Goal: Information Seeking & Learning: Learn about a topic

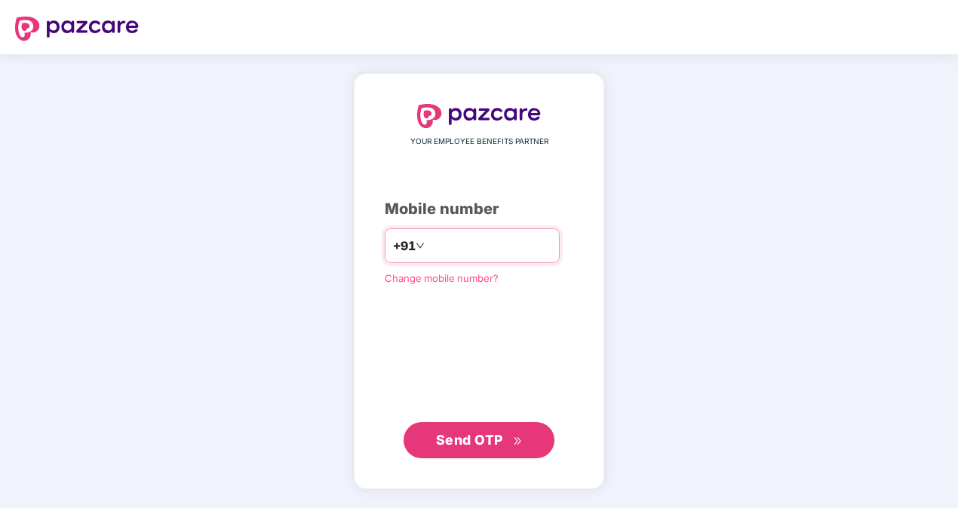
click at [437, 241] on input "number" at bounding box center [490, 246] width 124 height 24
type input "**********"
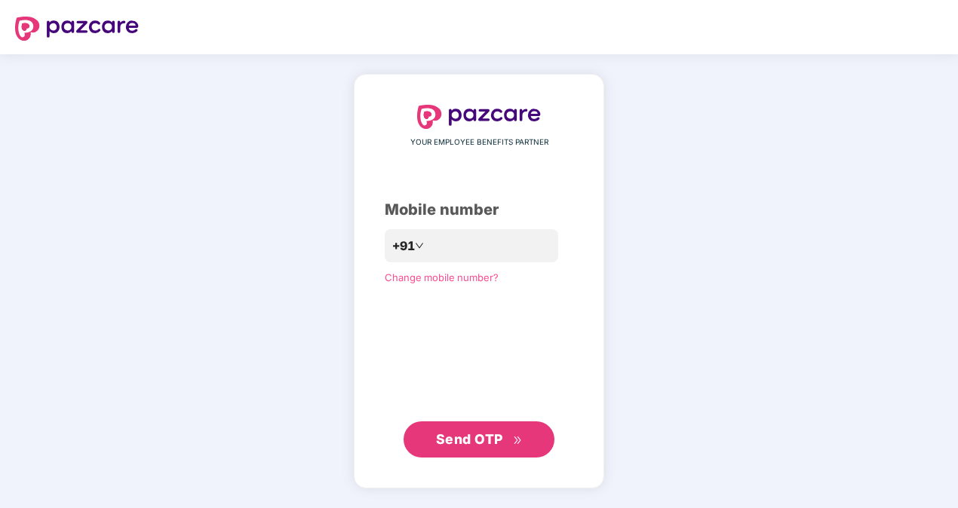
click at [470, 444] on span "Send OTP" at bounding box center [469, 439] width 67 height 16
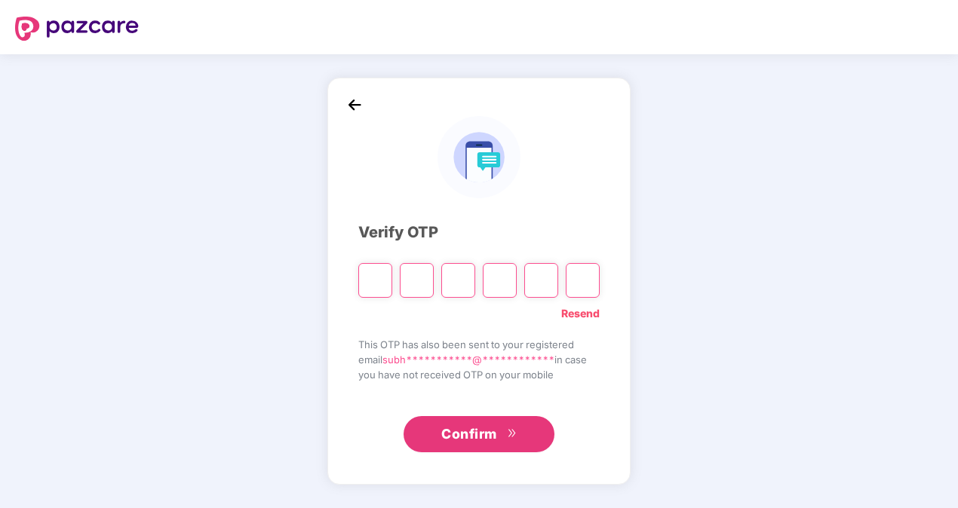
type input "*"
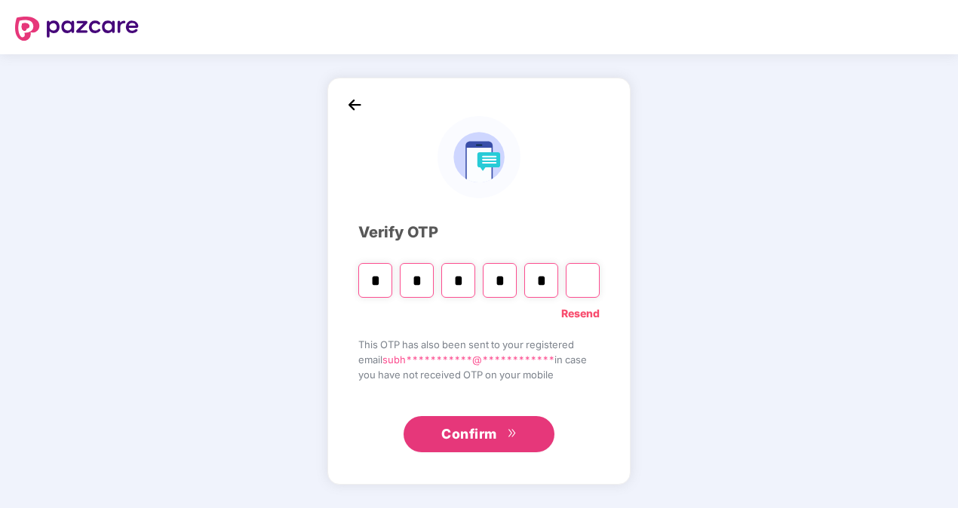
type input "*"
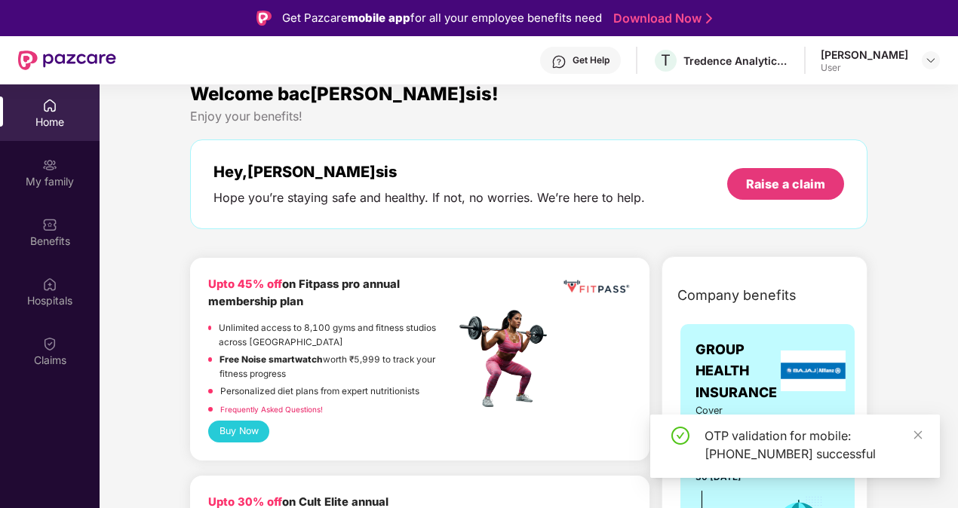
scroll to position [17, 0]
click at [922, 436] on icon "close" at bounding box center [918, 435] width 11 height 11
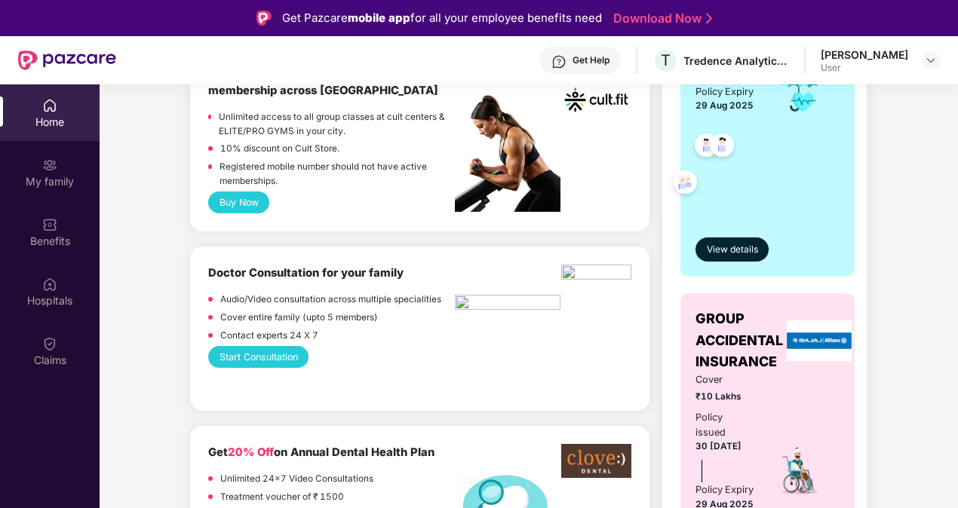
scroll to position [394, 0]
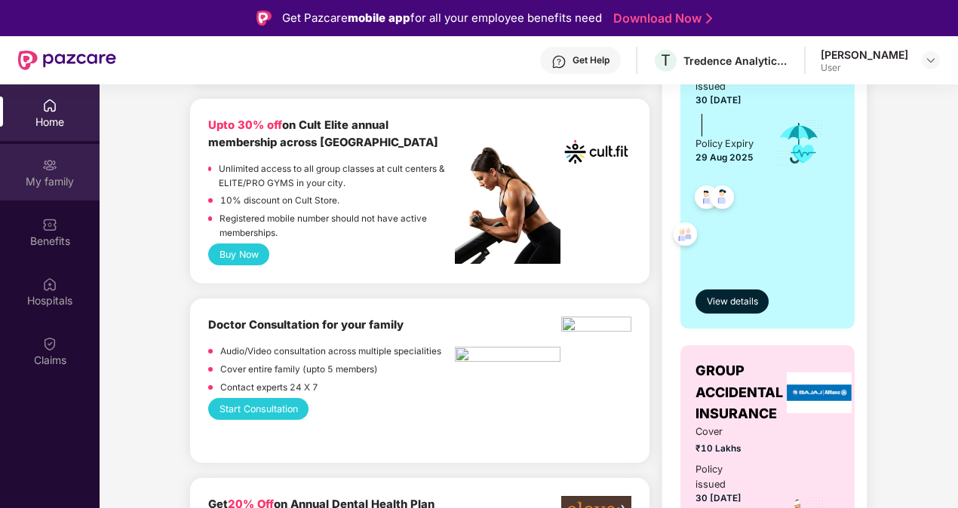
click at [65, 189] on div "My family" at bounding box center [50, 172] width 100 height 57
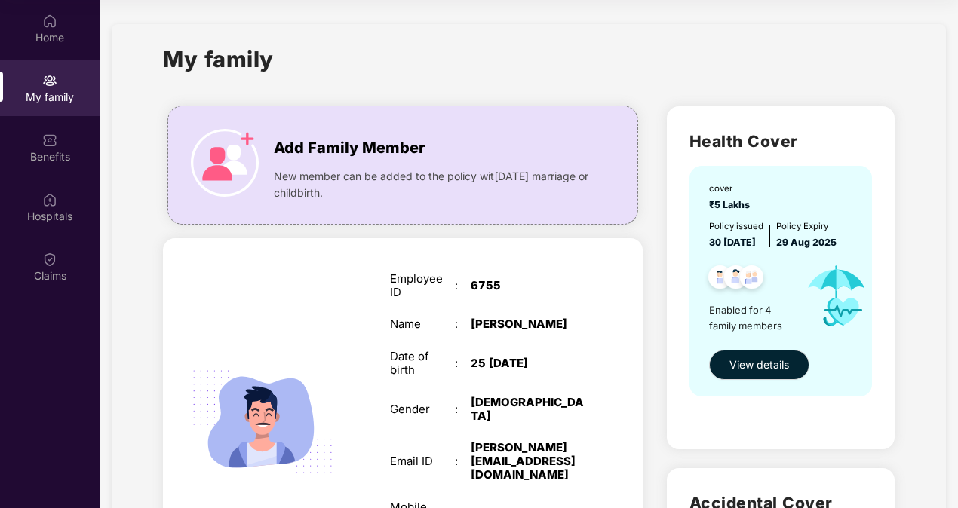
scroll to position [36, 0]
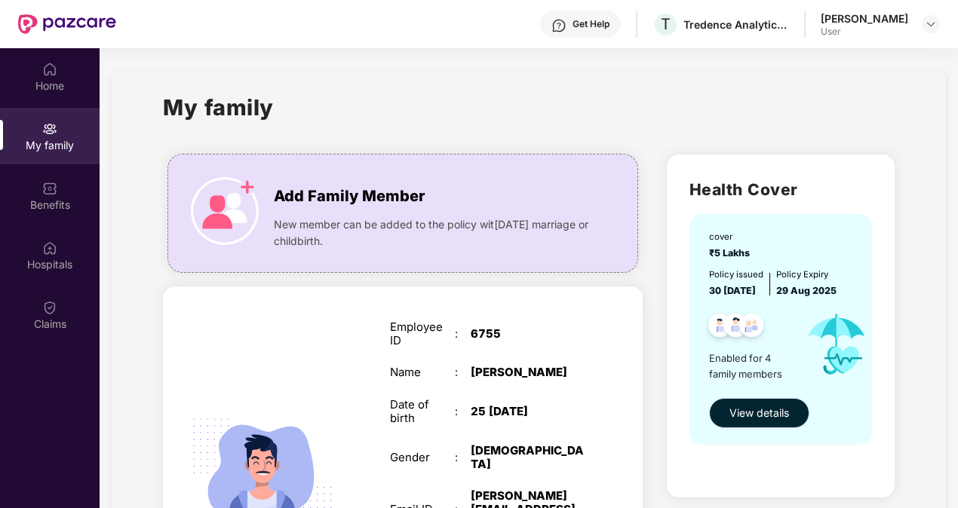
click at [760, 421] on span "View details" at bounding box center [759, 413] width 60 height 17
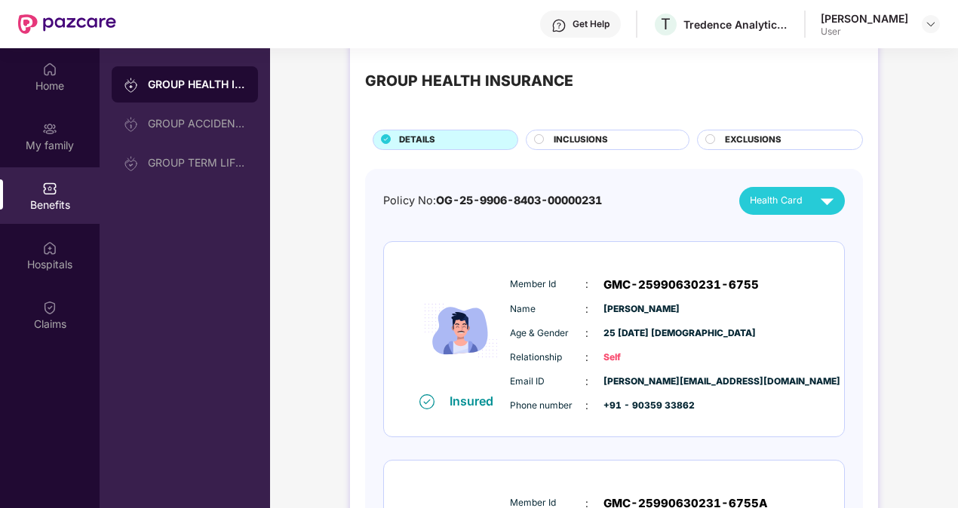
scroll to position [0, 0]
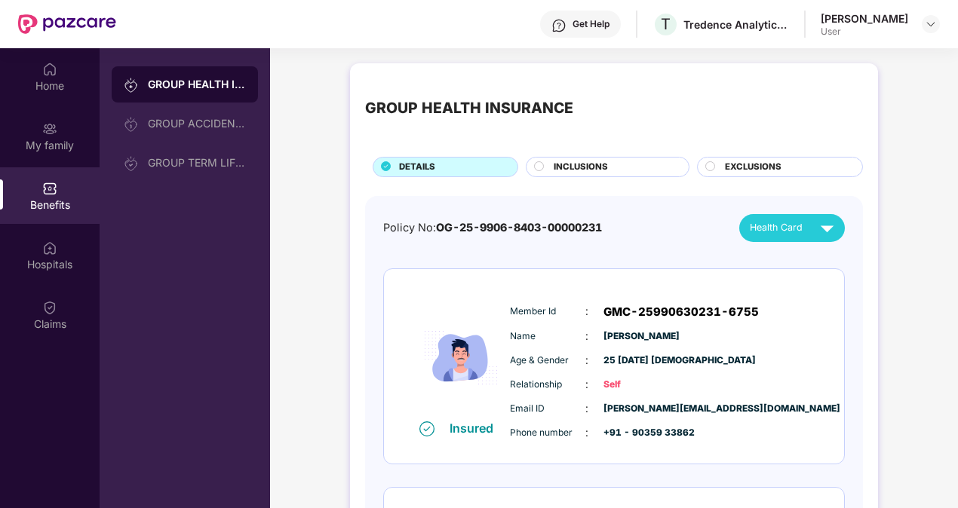
click at [717, 161] on div "EXCLUSIONS" at bounding box center [785, 169] width 137 height 16
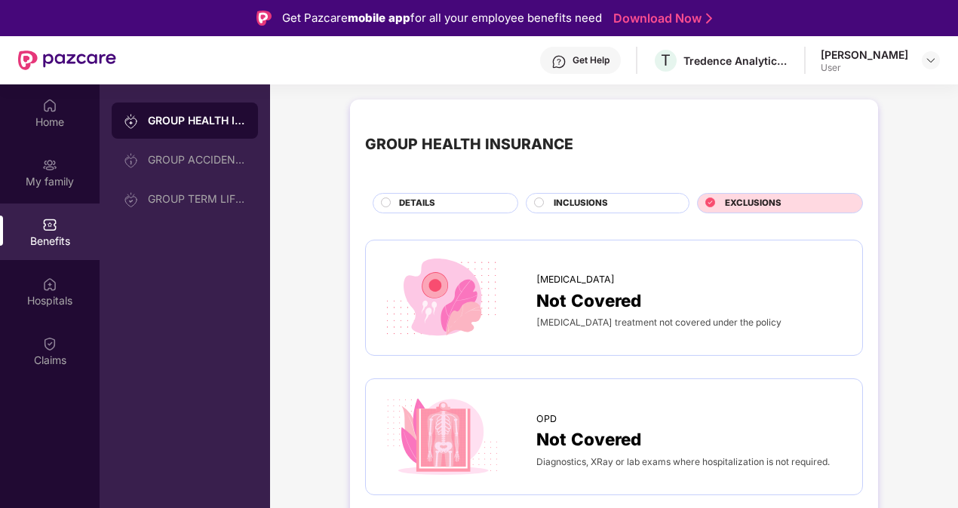
click at [563, 206] on span "INCLUSIONS" at bounding box center [581, 204] width 54 height 14
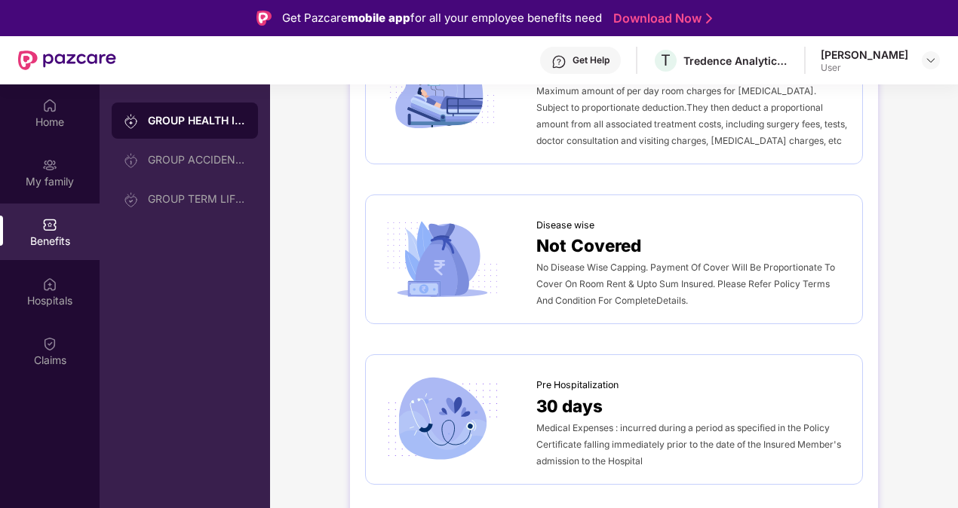
scroll to position [574, 0]
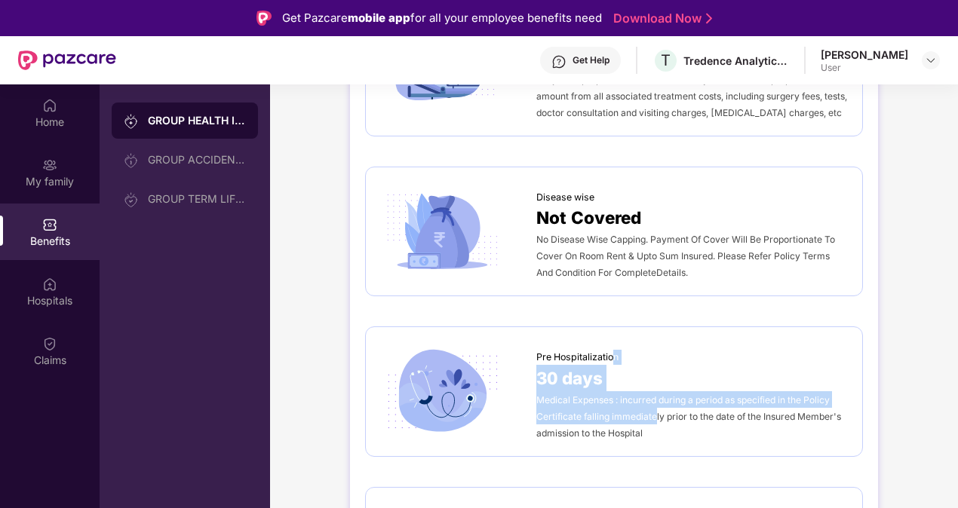
drag, startPoint x: 655, startPoint y: 406, endPoint x: 615, endPoint y: 333, distance: 82.7
click at [615, 333] on div "Pre Hospitalization 30 days Medical Expenses : incurred during a period as spec…" at bounding box center [614, 392] width 498 height 130
drag, startPoint x: 615, startPoint y: 333, endPoint x: 655, endPoint y: 401, distance: 78.1
click at [655, 401] on span "Medical Expenses : incurred during a period as specified in the Policy Certific…" at bounding box center [688, 416] width 305 height 45
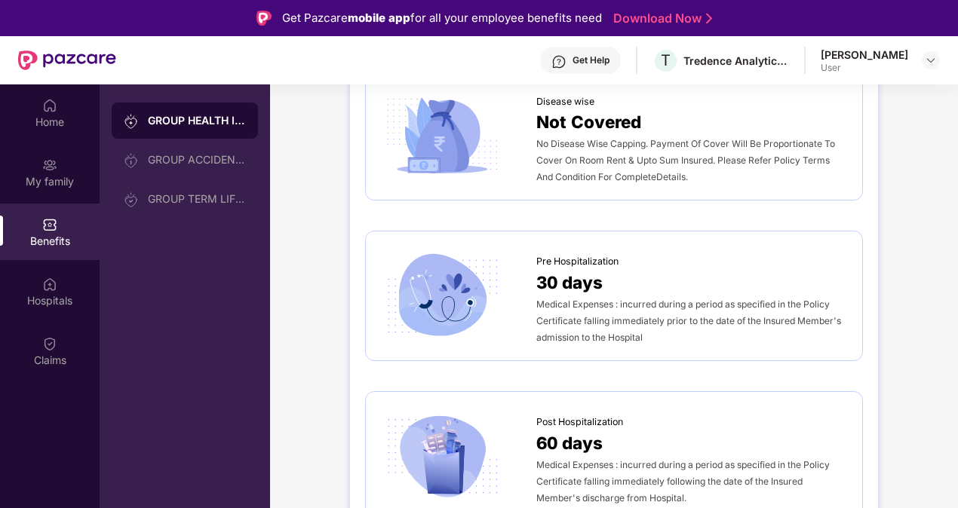
click at [655, 401] on div "Post Hospitalization 60 days Medical Expenses : incurred during a period as spe…" at bounding box center [614, 456] width 498 height 130
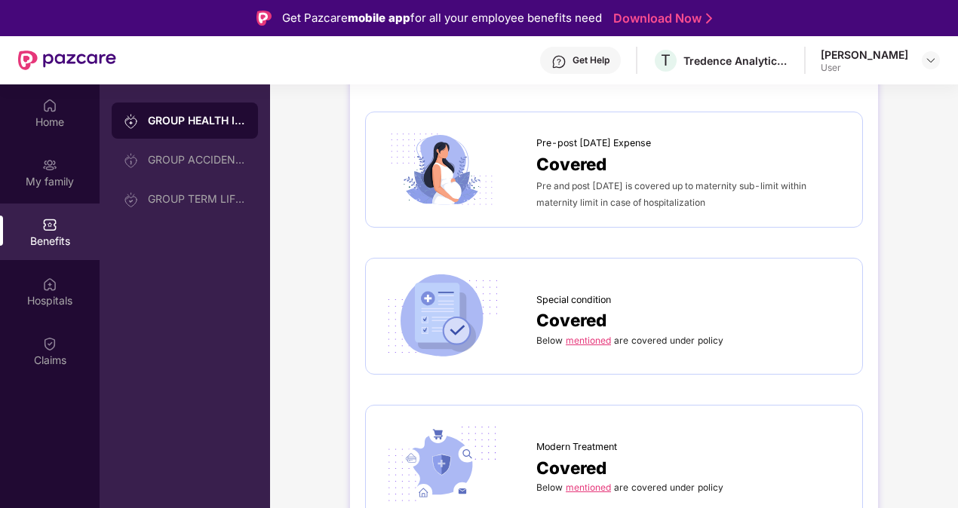
scroll to position [1743, 0]
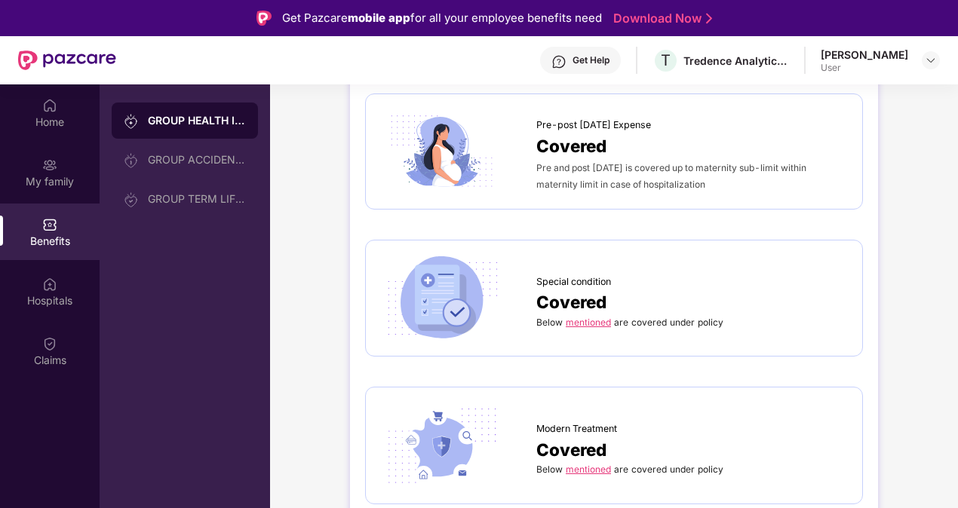
click at [585, 317] on link "mentioned" at bounding box center [588, 322] width 45 height 11
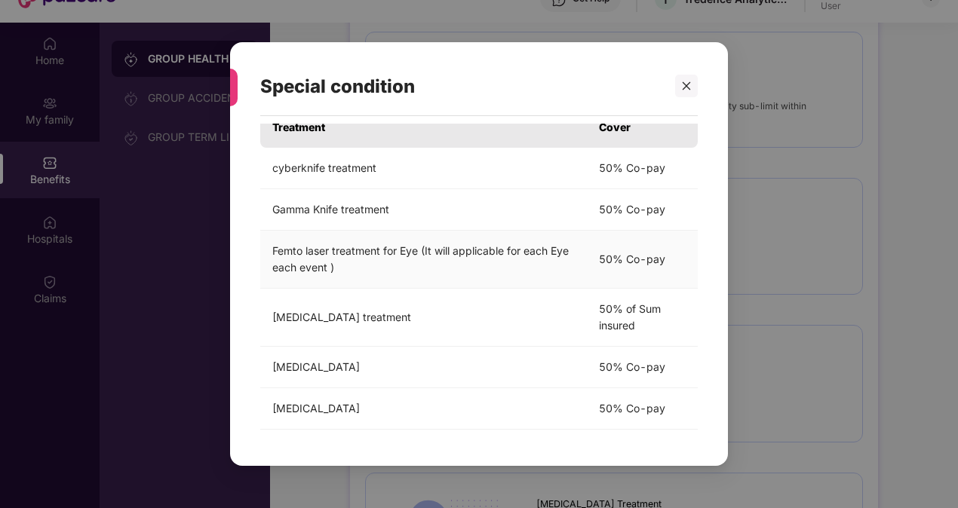
scroll to position [63, 0]
click at [694, 81] on div at bounding box center [686, 86] width 23 height 23
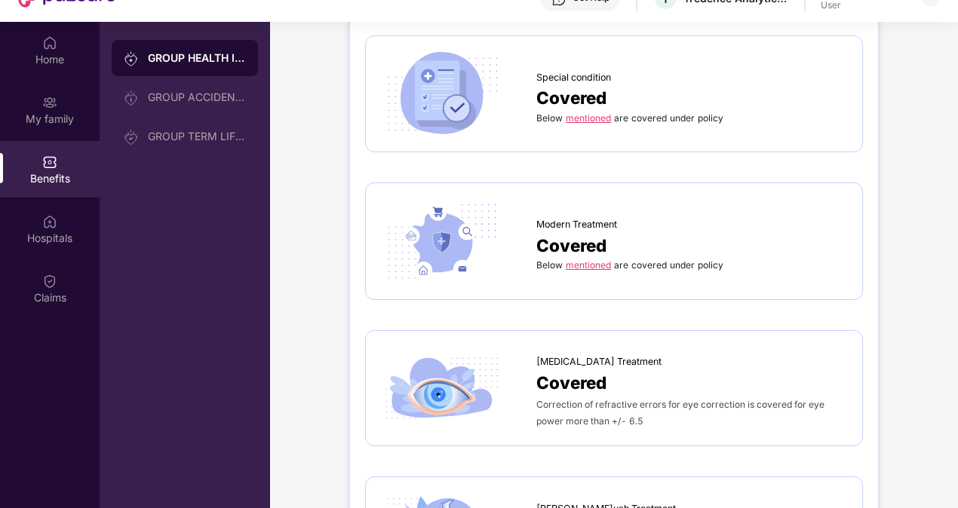
scroll to position [1887, 0]
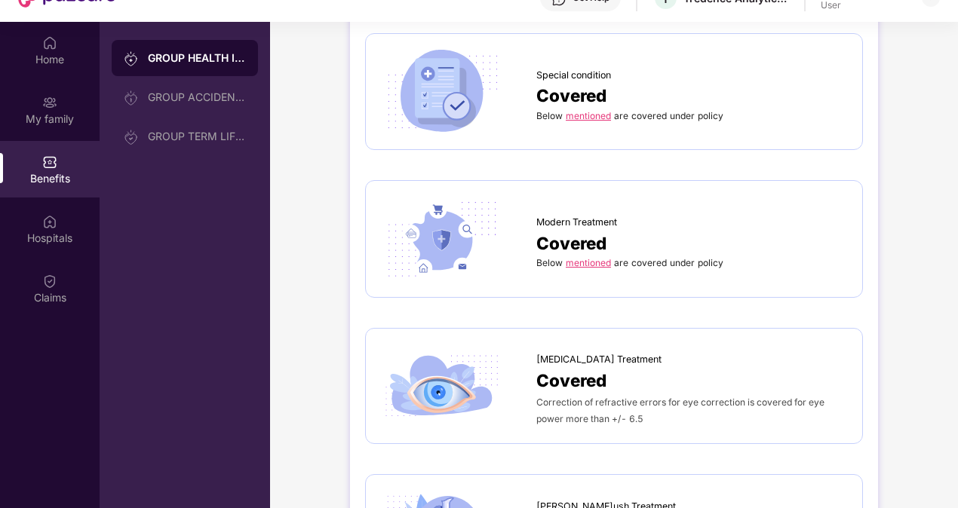
click at [588, 257] on link "mentioned" at bounding box center [588, 262] width 45 height 11
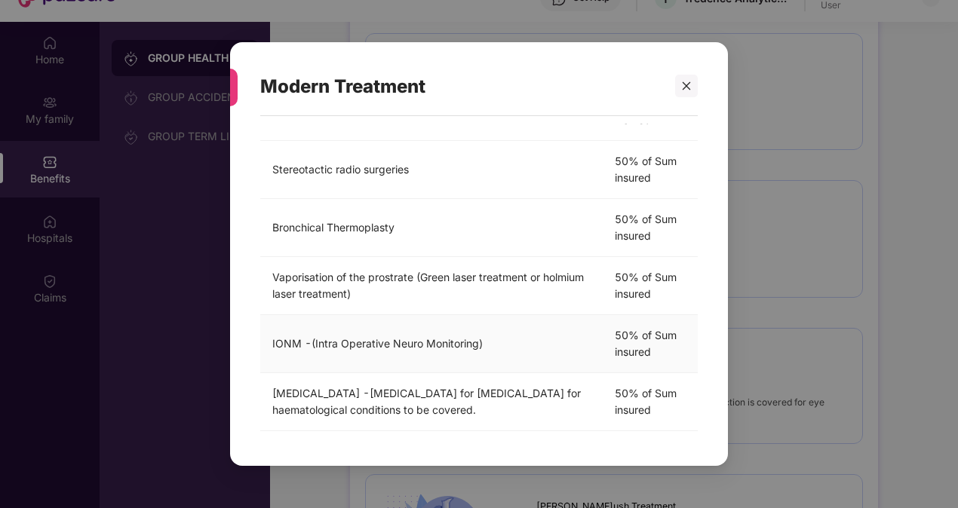
scroll to position [84, 0]
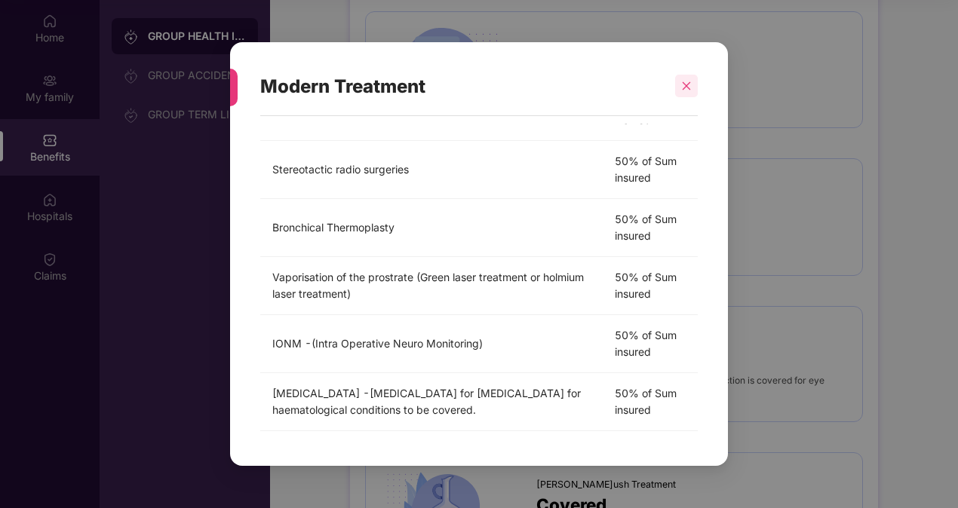
click at [688, 75] on div at bounding box center [686, 86] width 23 height 23
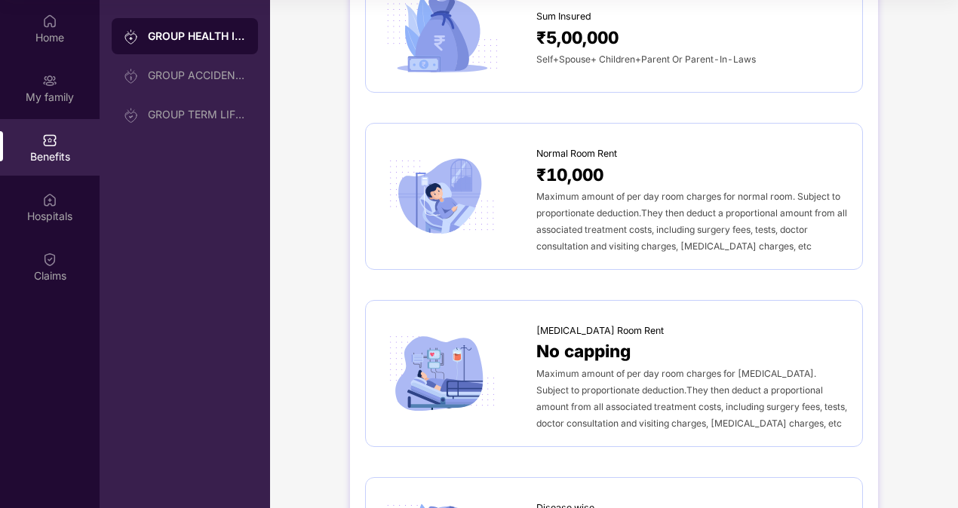
scroll to position [0, 0]
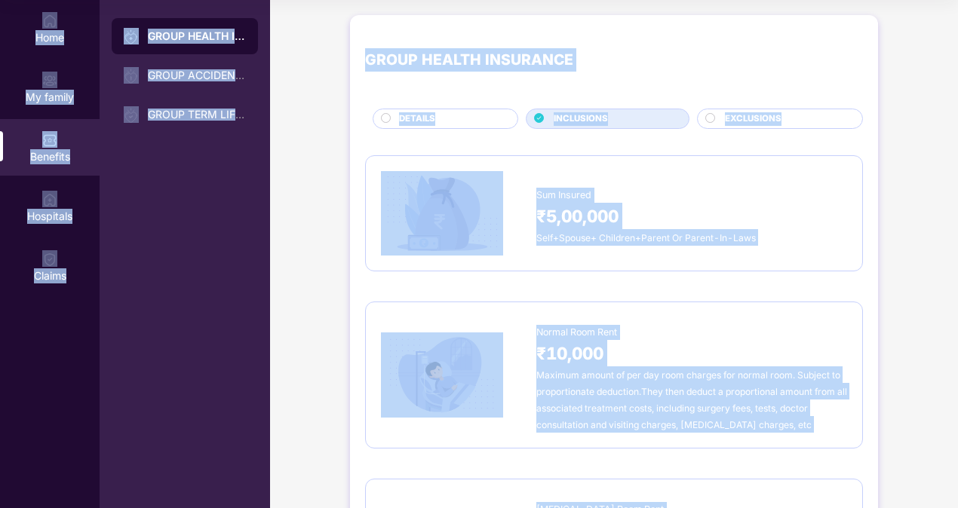
click at [652, 303] on div "Normal Room Rent ₹10,000 Maximum amount of per day room charges for normal room…" at bounding box center [614, 375] width 498 height 147
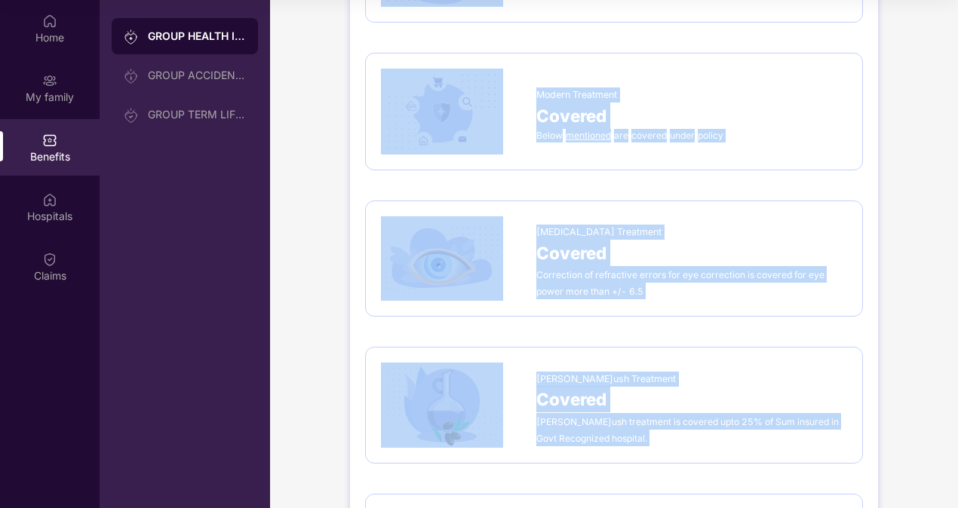
scroll to position [2148, 0]
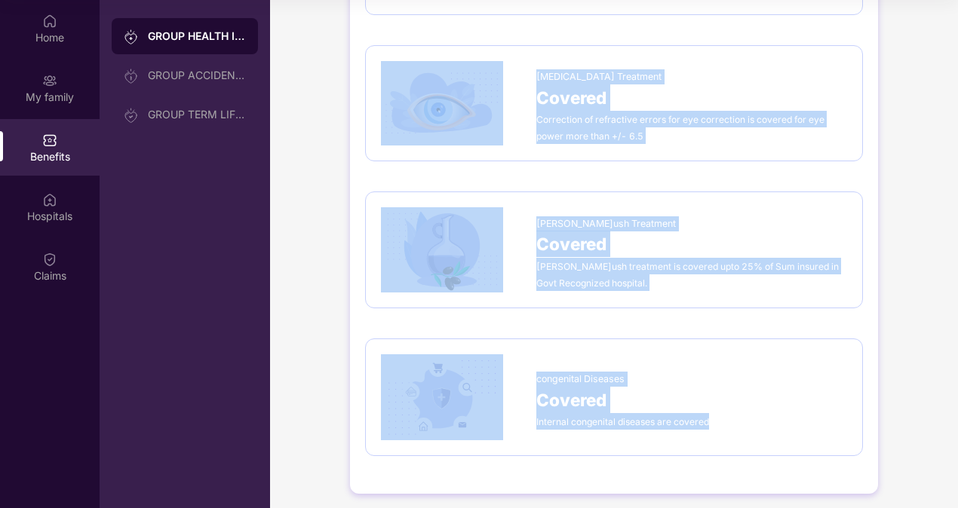
drag, startPoint x: 521, startPoint y: 189, endPoint x: 749, endPoint y: 482, distance: 371.5
copy div "Lor Ipsumdo ₹4,60,625 Sita+Consec+ Adipisci+Elitse Do Eiusmo-Te-Inci Utlabo Etd…"
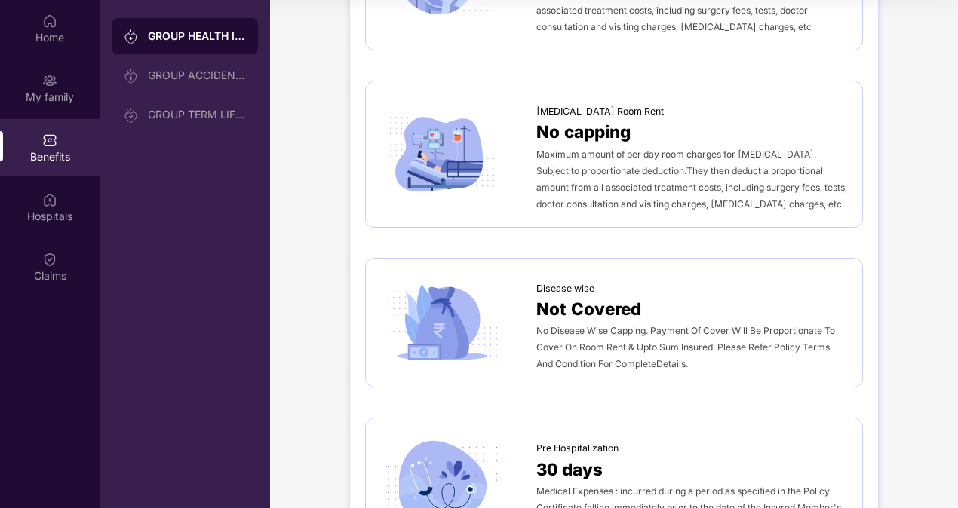
scroll to position [0, 0]
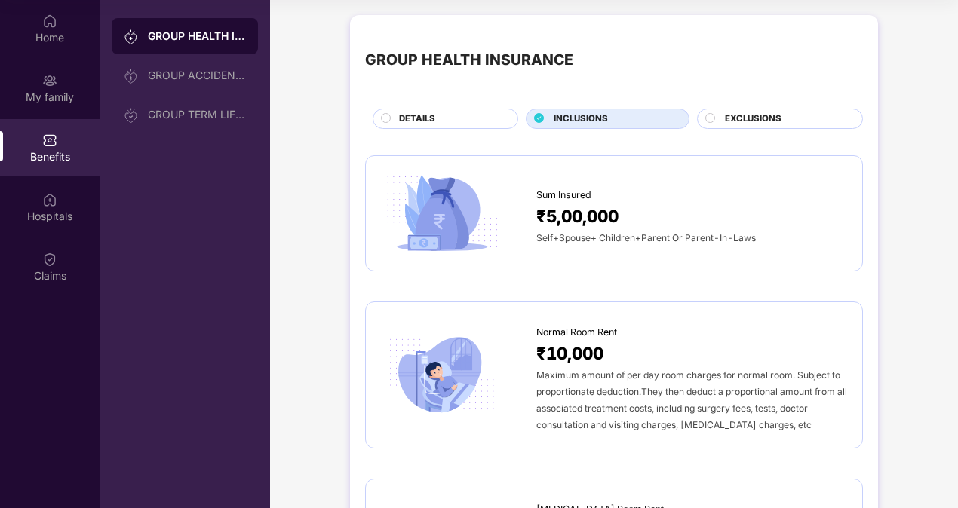
click at [421, 125] on span "DETAILS" at bounding box center [417, 119] width 36 height 14
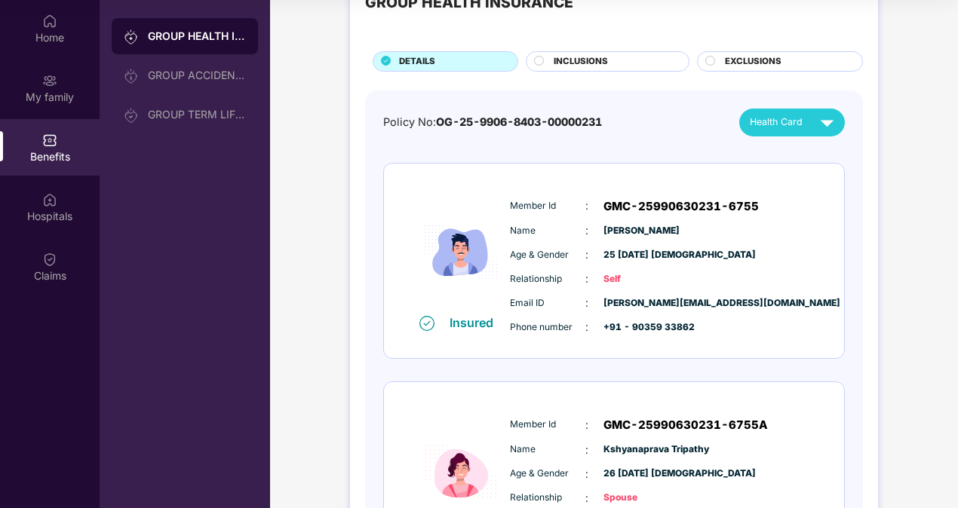
scroll to position [58, 0]
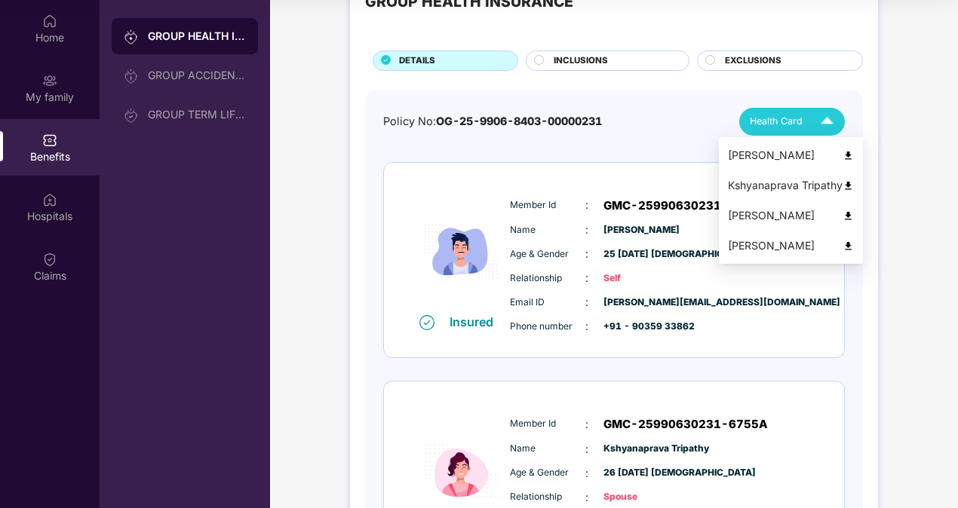
click at [793, 118] on span "Health Card" at bounding box center [776, 121] width 53 height 15
click at [847, 247] on img at bounding box center [848, 246] width 11 height 11
click at [794, 112] on div "Health Card" at bounding box center [795, 122] width 91 height 26
click at [845, 213] on img at bounding box center [848, 215] width 11 height 11
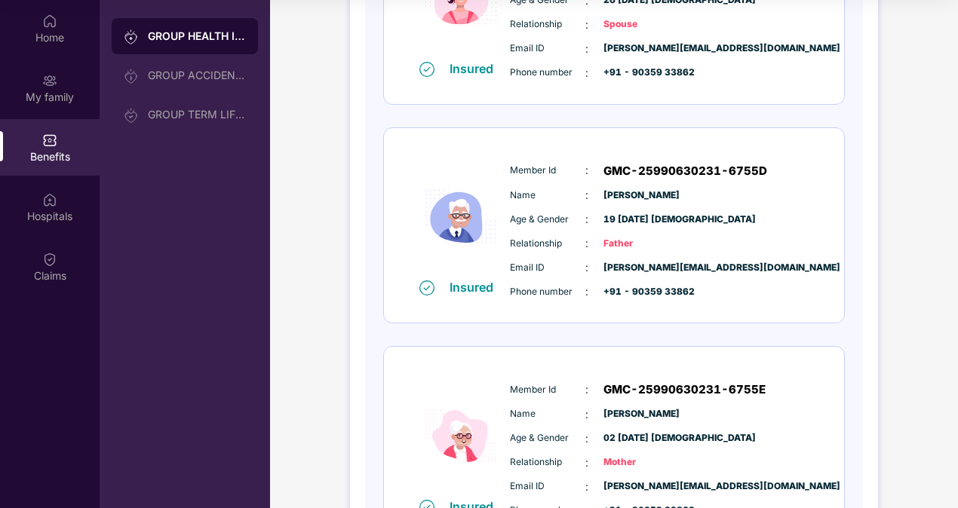
scroll to position [656, 0]
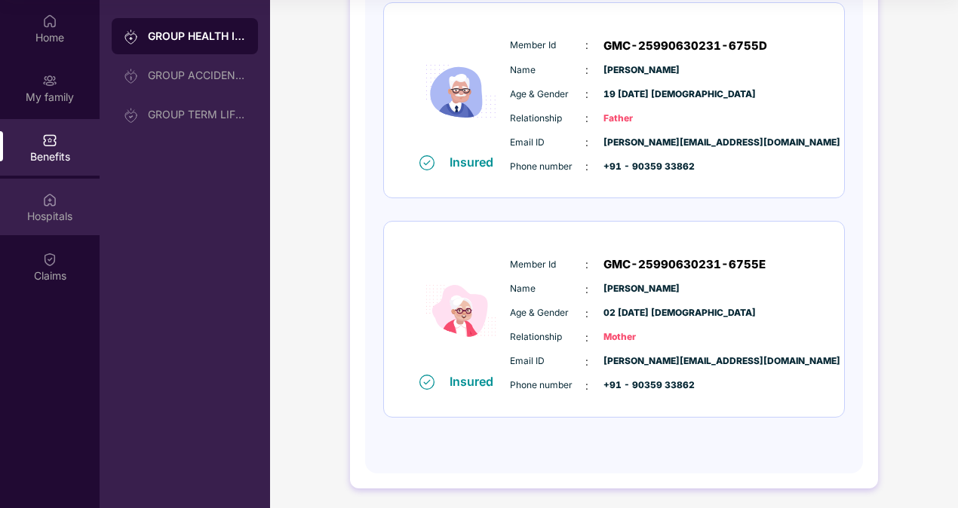
click at [54, 191] on div at bounding box center [49, 198] width 15 height 15
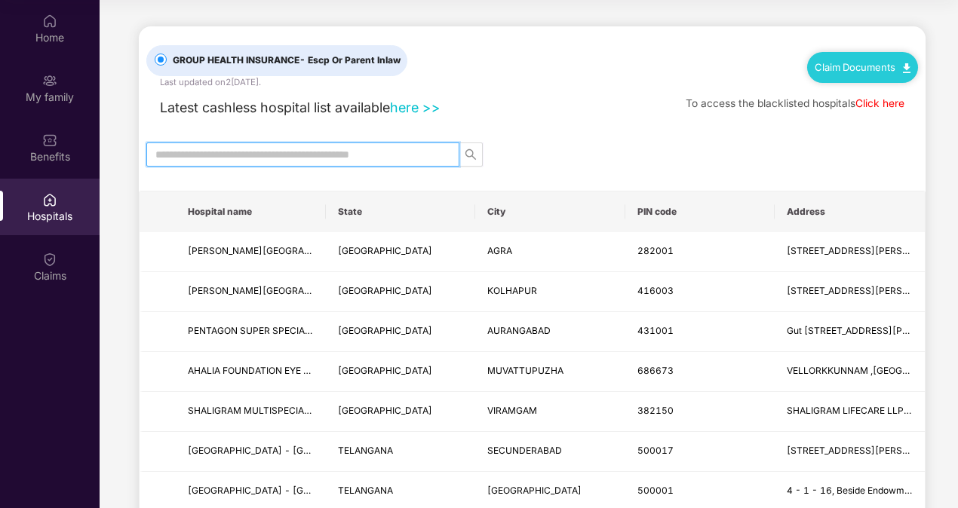
click at [273, 155] on input "text" at bounding box center [296, 154] width 283 height 17
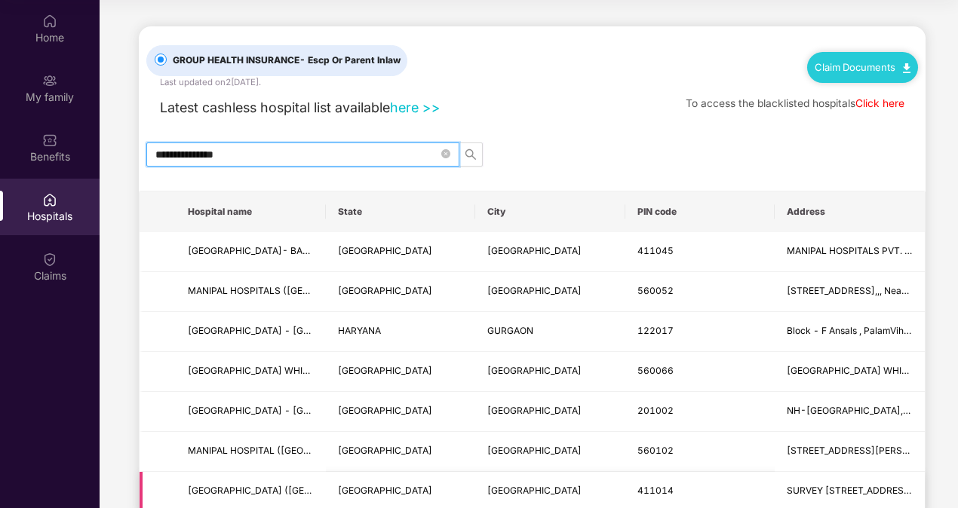
type input "**********"
